Goal: Task Accomplishment & Management: Manage account settings

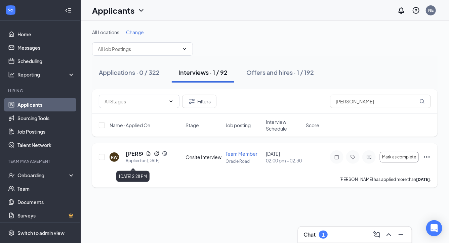
type input "wilson"
click at [133, 158] on h5 "Reegan Wilson" at bounding box center [134, 153] width 17 height 7
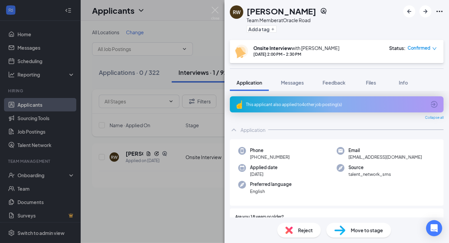
click at [261, 106] on div "This applicant also applied to 4 other job posting(s)" at bounding box center [336, 105] width 180 height 6
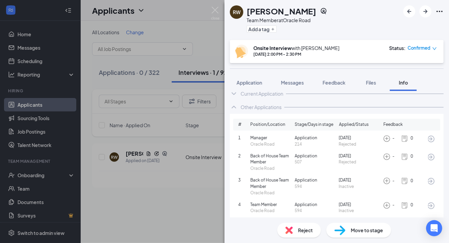
scroll to position [13, 0]
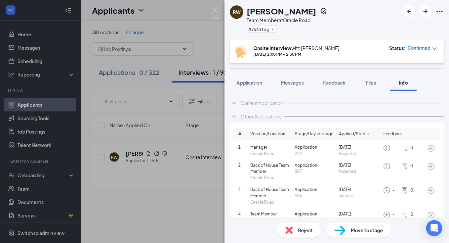
click at [237, 102] on icon "ChevronDown" at bounding box center [234, 103] width 8 height 8
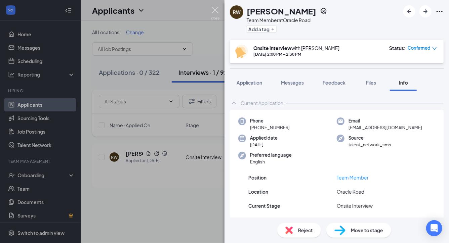
click at [212, 10] on img at bounding box center [215, 13] width 8 height 13
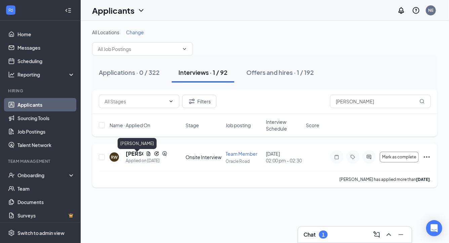
click at [134, 158] on h5 "Reegan Wilson" at bounding box center [134, 153] width 17 height 7
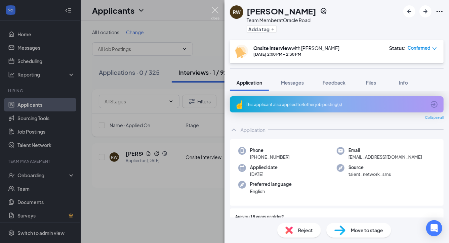
click at [211, 11] on img at bounding box center [215, 13] width 8 height 13
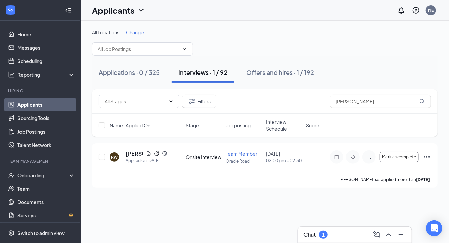
click at [307, 237] on h3 "Chat" at bounding box center [309, 234] width 12 height 7
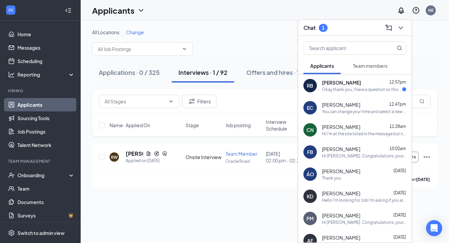
click at [353, 86] on span "[PERSON_NAME]" at bounding box center [341, 82] width 39 height 7
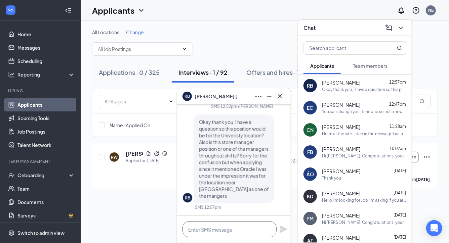
click at [226, 230] on textarea at bounding box center [229, 229] width 94 height 16
type textarea "R"
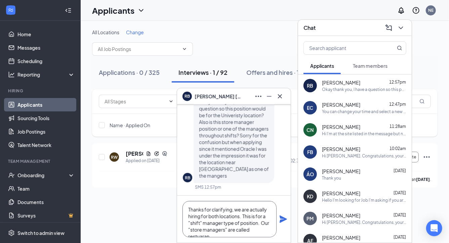
scroll to position [7, 0]
click at [203, 230] on textarea "Thanks for clarifying, we are actually hiring for both locations. This is for a…" at bounding box center [229, 219] width 94 height 36
click at [238, 229] on textarea "Thanks for clarifying, we are actually hiring for both locations. This is for a…" at bounding box center [229, 219] width 94 height 36
type textarea "Thanks for clarifying, we are actually hiring for both locations. This is for a…"
click at [282, 219] on icon "Plane" at bounding box center [283, 219] width 8 height 8
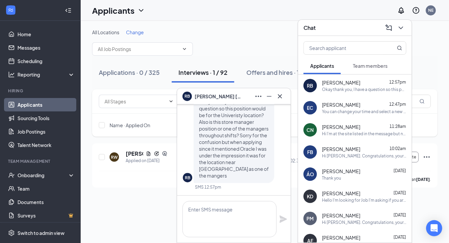
scroll to position [0, 0]
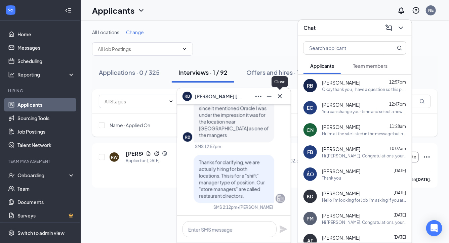
click at [283, 97] on icon "Cross" at bounding box center [280, 96] width 8 height 8
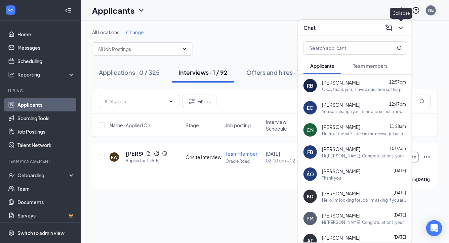
click at [401, 30] on icon "ChevronDown" at bounding box center [401, 28] width 8 height 8
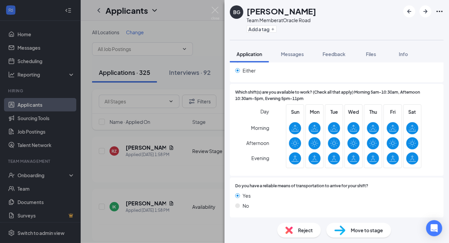
scroll to position [510, 0]
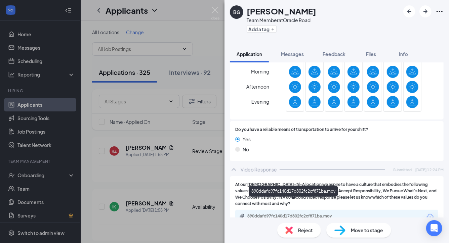
click at [269, 214] on div "890ddafd97fc140d17d802fc2cf871ba.mov" at bounding box center [294, 216] width 94 height 5
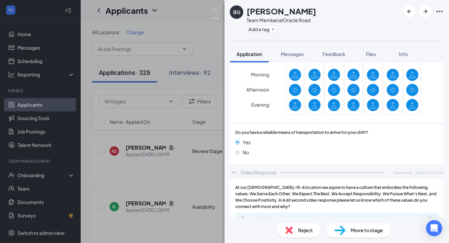
click at [306, 233] on span "Reject" at bounding box center [305, 230] width 15 height 7
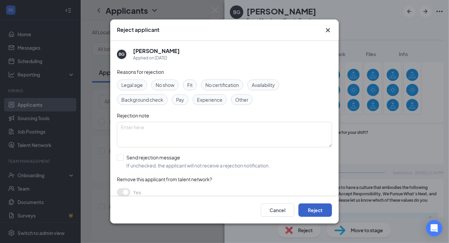
click at [321, 213] on button "Reject" at bounding box center [315, 210] width 34 height 13
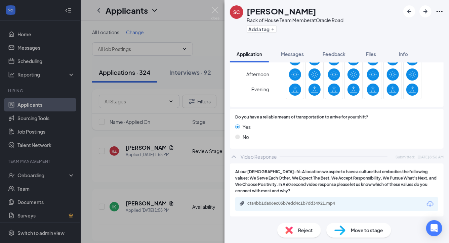
scroll to position [491, 0]
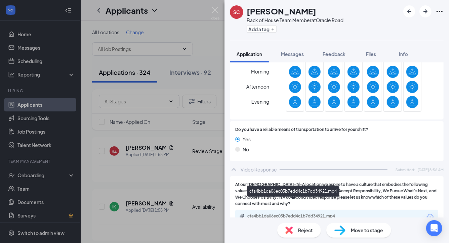
click at [272, 214] on div "cfa4bb1da06ec05b7edd4c1b7dd34921.mp4" at bounding box center [294, 216] width 94 height 5
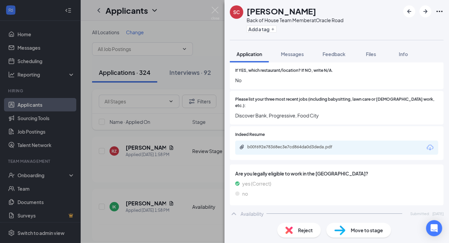
scroll to position [256, 0]
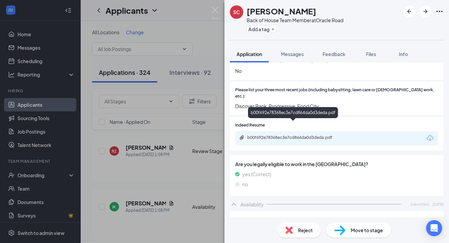
click at [284, 135] on div "b00f692e78368ec3e7cd864da0d3deda.pdf" at bounding box center [294, 137] width 94 height 5
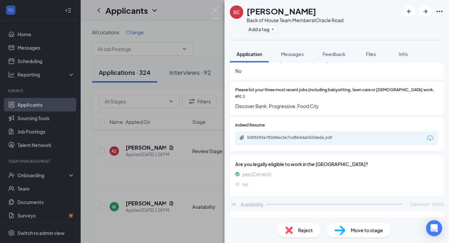
click at [351, 235] on div "Move to stage" at bounding box center [358, 230] width 65 height 15
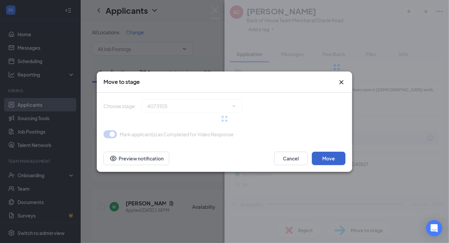
type input "Onsite Interview (next stage)"
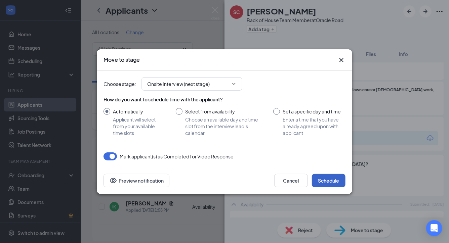
click at [330, 179] on button "Schedule" at bounding box center [329, 180] width 34 height 13
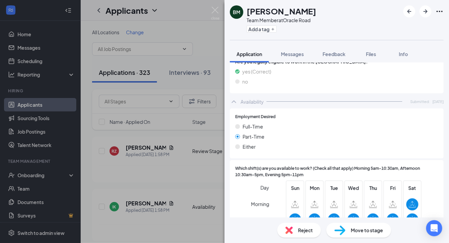
scroll to position [491, 0]
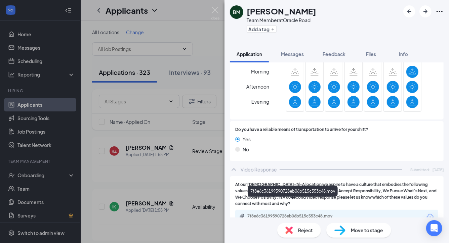
click at [277, 214] on div "7f8e6c36199590728eb06b515c353c48.mov" at bounding box center [294, 216] width 94 height 5
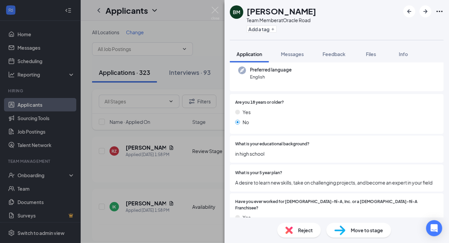
scroll to position [60, 0]
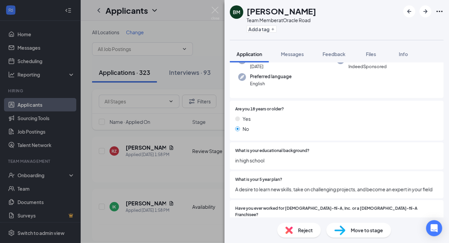
click at [307, 232] on span "Reject" at bounding box center [305, 230] width 15 height 7
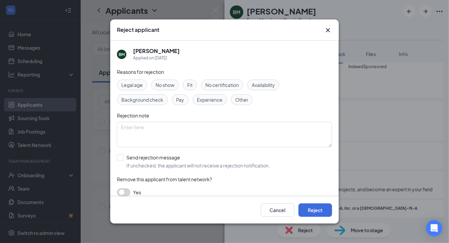
click at [338, 217] on div "Cancel Reject" at bounding box center [224, 210] width 228 height 27
click at [328, 214] on button "Reject" at bounding box center [315, 210] width 34 height 13
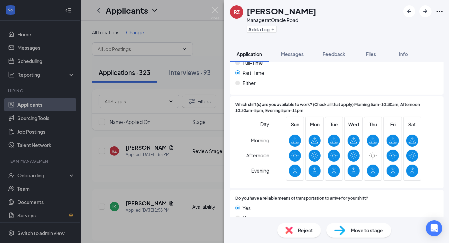
scroll to position [500, 0]
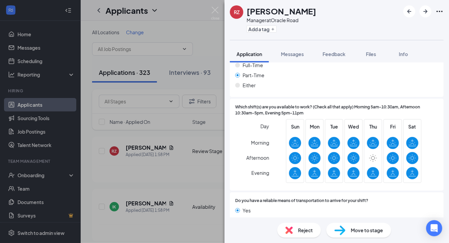
click at [344, 229] on img at bounding box center [339, 231] width 11 height 10
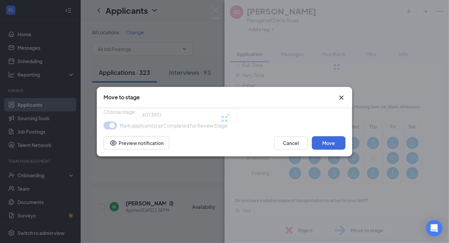
type input "Video Response (next stage)"
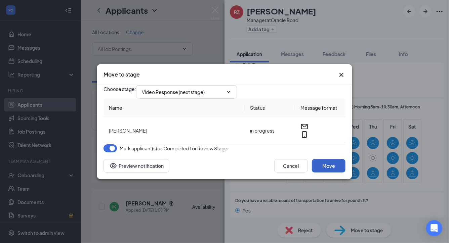
click at [326, 173] on button "Move" at bounding box center [329, 165] width 34 height 13
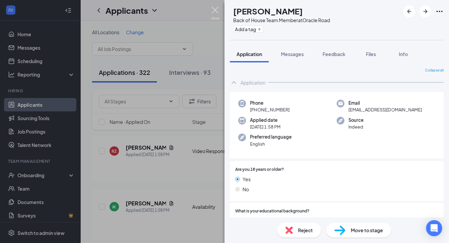
click at [216, 11] on img at bounding box center [215, 13] width 8 height 13
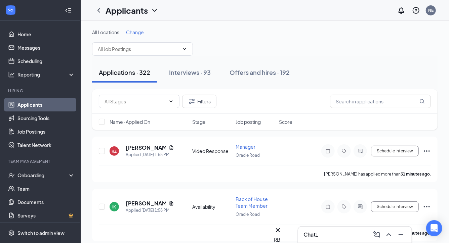
click at [306, 236] on h3 "Chat" at bounding box center [309, 234] width 12 height 7
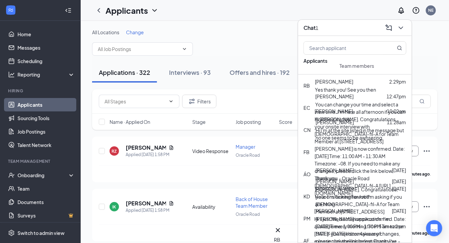
click at [335, 79] on div "RB Rachel Burruel 2:29pm Yes thank you! See you then" at bounding box center [355, 86] width 114 height 22
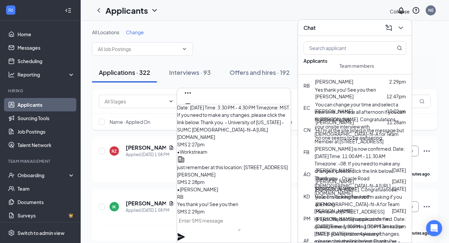
click at [403, 27] on icon "ChevronDown" at bounding box center [401, 28] width 8 height 8
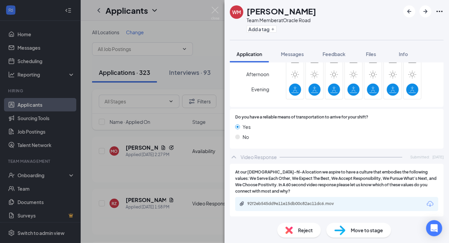
scroll to position [462, 0]
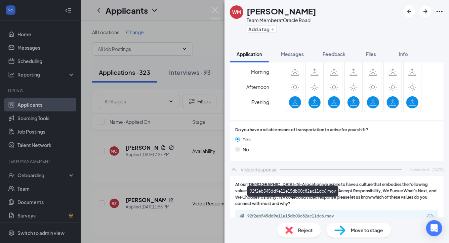
click at [262, 214] on div "92f2eb545dd9e11e15db00c82ac11dc6.mov" at bounding box center [294, 216] width 94 height 5
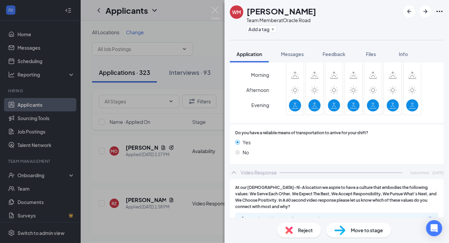
click at [314, 230] on div "Reject" at bounding box center [299, 230] width 44 height 15
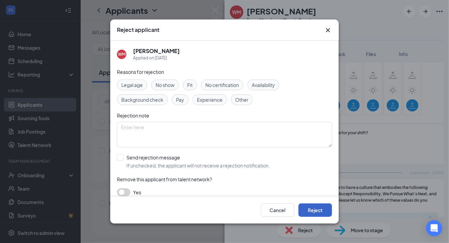
click at [316, 212] on button "Reject" at bounding box center [315, 210] width 34 height 13
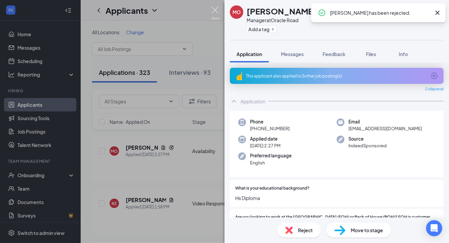
click at [219, 10] on img at bounding box center [215, 13] width 8 height 13
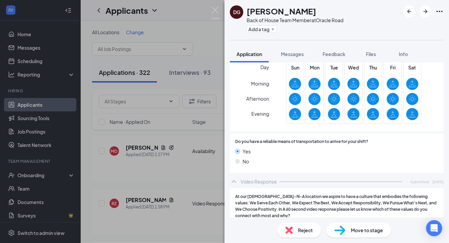
scroll to position [525, 0]
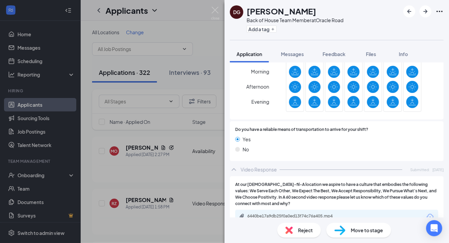
click at [260, 214] on div "6440be17a9db25f0a0ed13f74c76a405.mp4" at bounding box center [294, 216] width 94 height 5
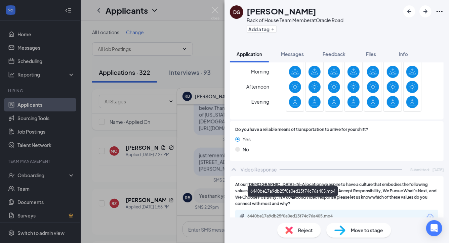
scroll to position [522, 0]
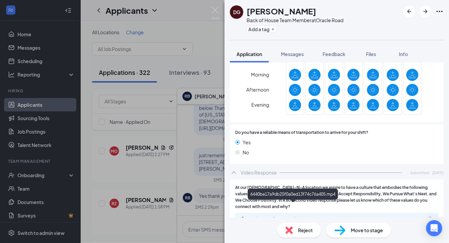
click at [272, 217] on div "6440be17a9db25f0a0ed13f74c76a405.mp4" at bounding box center [294, 219] width 94 height 5
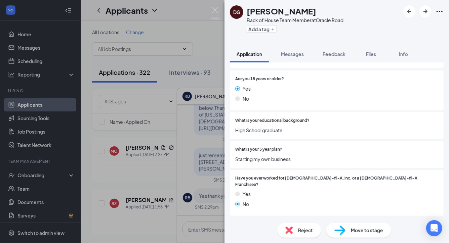
scroll to position [0, 0]
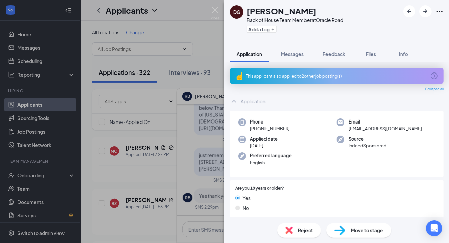
click at [258, 80] on div "This applicant also applied to 2 other job posting(s)" at bounding box center [337, 76] width 214 height 16
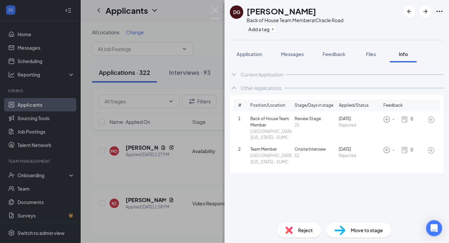
click at [297, 229] on div "Reject" at bounding box center [299, 230] width 44 height 15
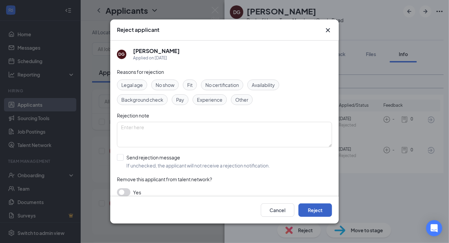
click at [324, 211] on button "Reject" at bounding box center [315, 210] width 34 height 13
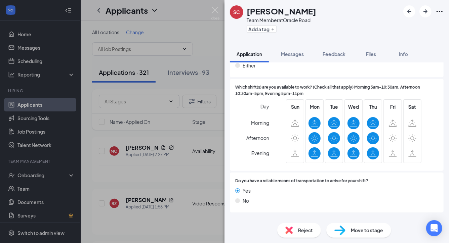
scroll to position [491, 0]
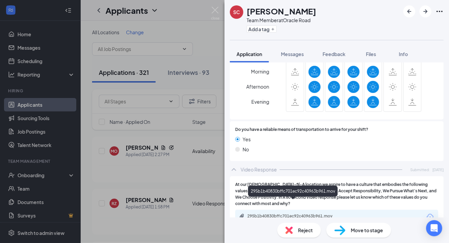
click at [261, 214] on div "295b1b40830bffc701ec92c40963b961.mov" at bounding box center [294, 216] width 94 height 5
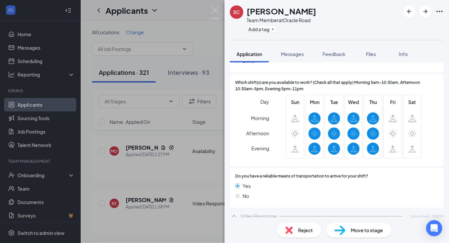
scroll to position [449, 0]
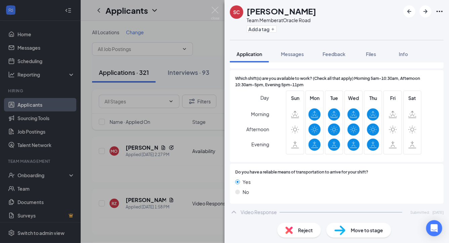
click at [299, 230] on span "Reject" at bounding box center [305, 230] width 15 height 7
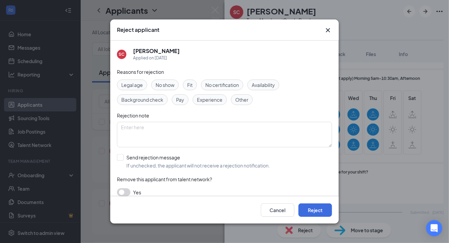
click at [270, 89] on div "Availability" at bounding box center [263, 85] width 32 height 11
click at [317, 215] on button "Reject" at bounding box center [315, 210] width 34 height 13
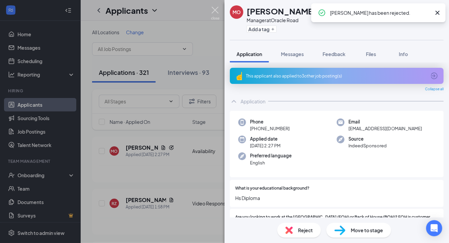
click at [214, 11] on img at bounding box center [215, 13] width 8 height 13
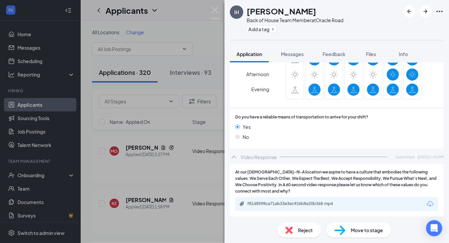
scroll to position [510, 0]
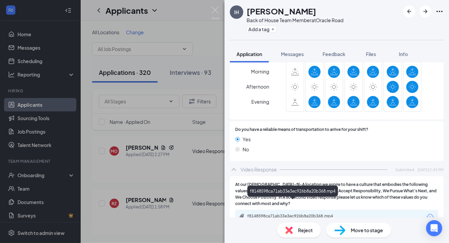
click at [279, 214] on div "f8148598ca71ab33e3ec926b8a20b368.mp4" at bounding box center [294, 216] width 94 height 5
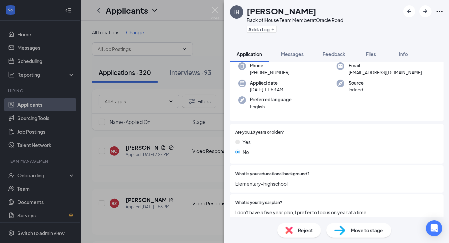
scroll to position [56, 0]
click at [302, 228] on span "Reject" at bounding box center [305, 230] width 15 height 7
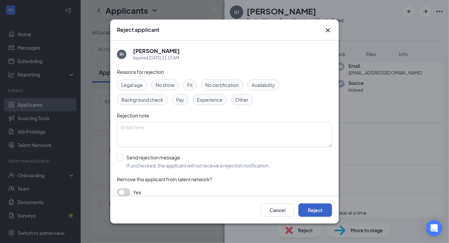
click at [312, 212] on button "Reject" at bounding box center [315, 210] width 34 height 13
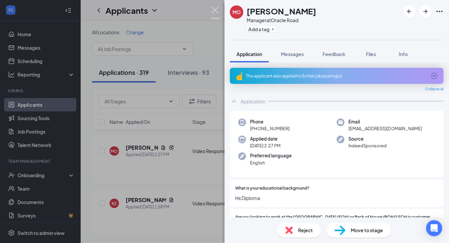
click at [215, 11] on img at bounding box center [215, 13] width 8 height 13
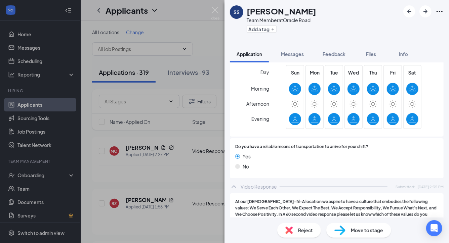
scroll to position [510, 0]
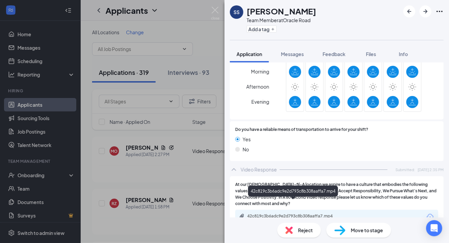
click at [266, 214] on div "42c819c3b6adc9e2d793c8b308aaffa7.mp4" at bounding box center [294, 216] width 94 height 5
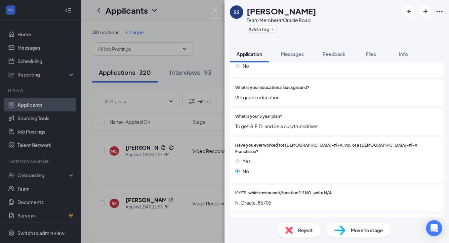
scroll to position [134, 0]
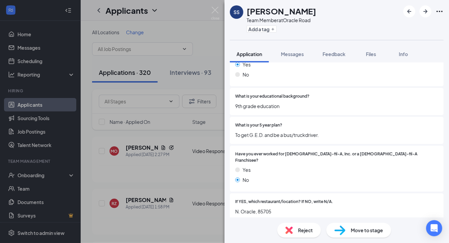
click at [296, 230] on div "Reject" at bounding box center [299, 230] width 44 height 15
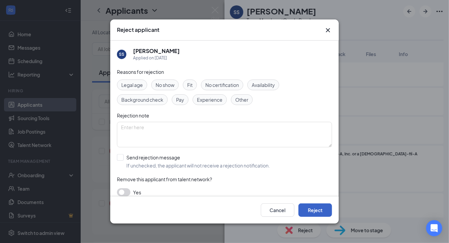
click at [324, 214] on button "Reject" at bounding box center [315, 210] width 34 height 13
